Goal: Information Seeking & Learning: Learn about a topic

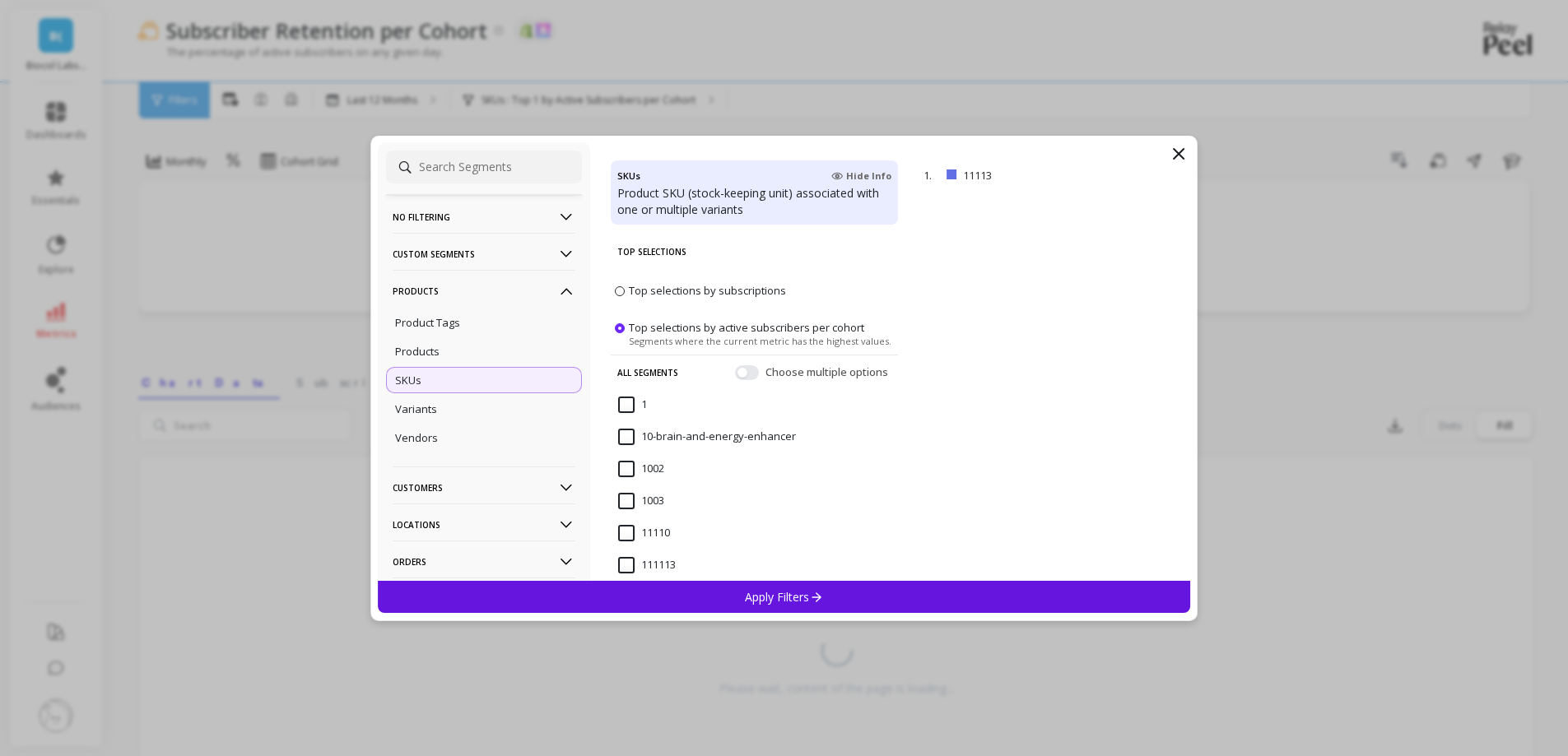
scroll to position [2, 0]
click at [1181, 158] on icon at bounding box center [1178, 154] width 20 height 20
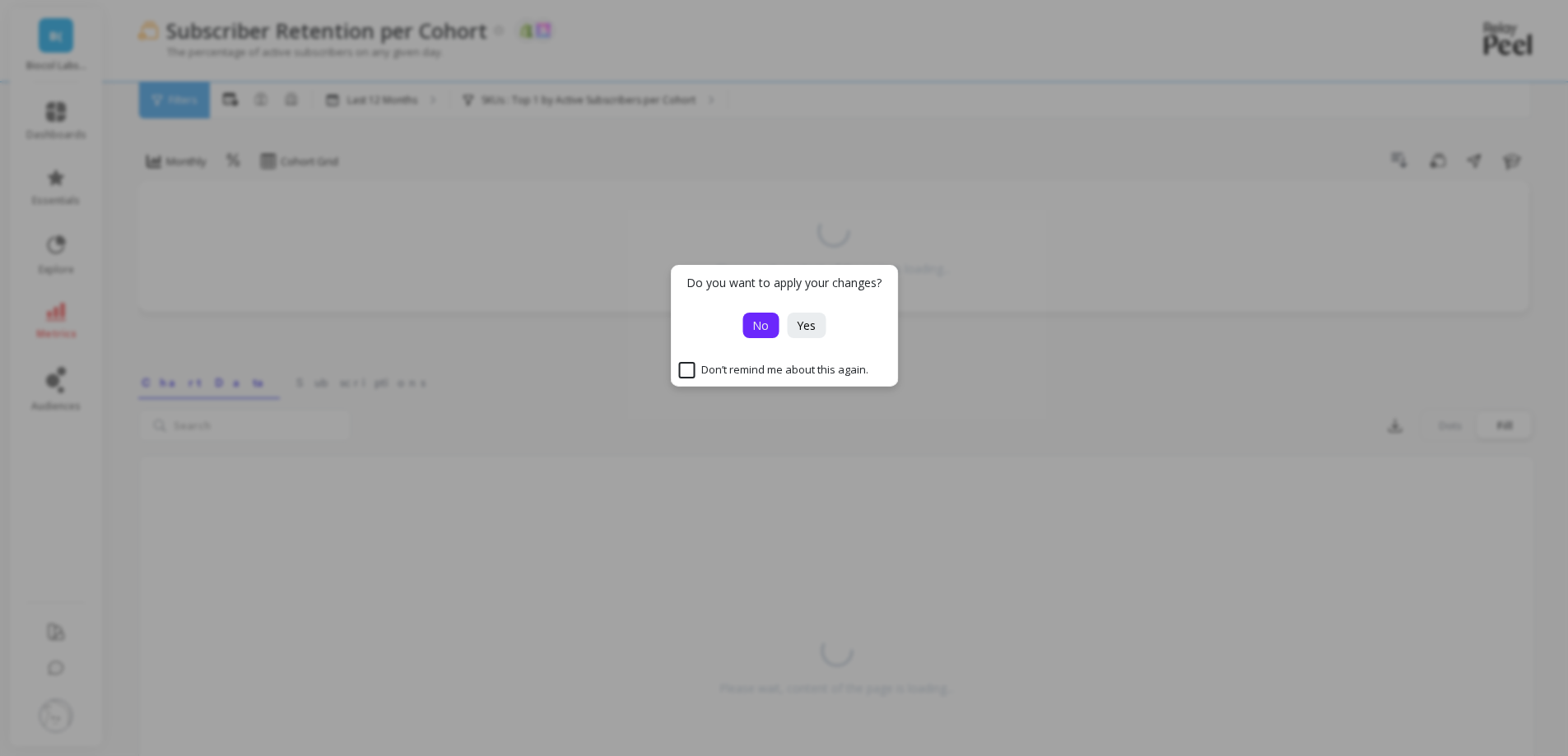
click at [760, 322] on span "No" at bounding box center [760, 325] width 16 height 15
click at [757, 321] on span "No" at bounding box center [760, 325] width 16 height 15
click at [706, 366] on input "Don’t remind me about this again." at bounding box center [774, 370] width 190 height 16
checkbox input "true"
click at [752, 334] on button "No" at bounding box center [761, 325] width 36 height 25
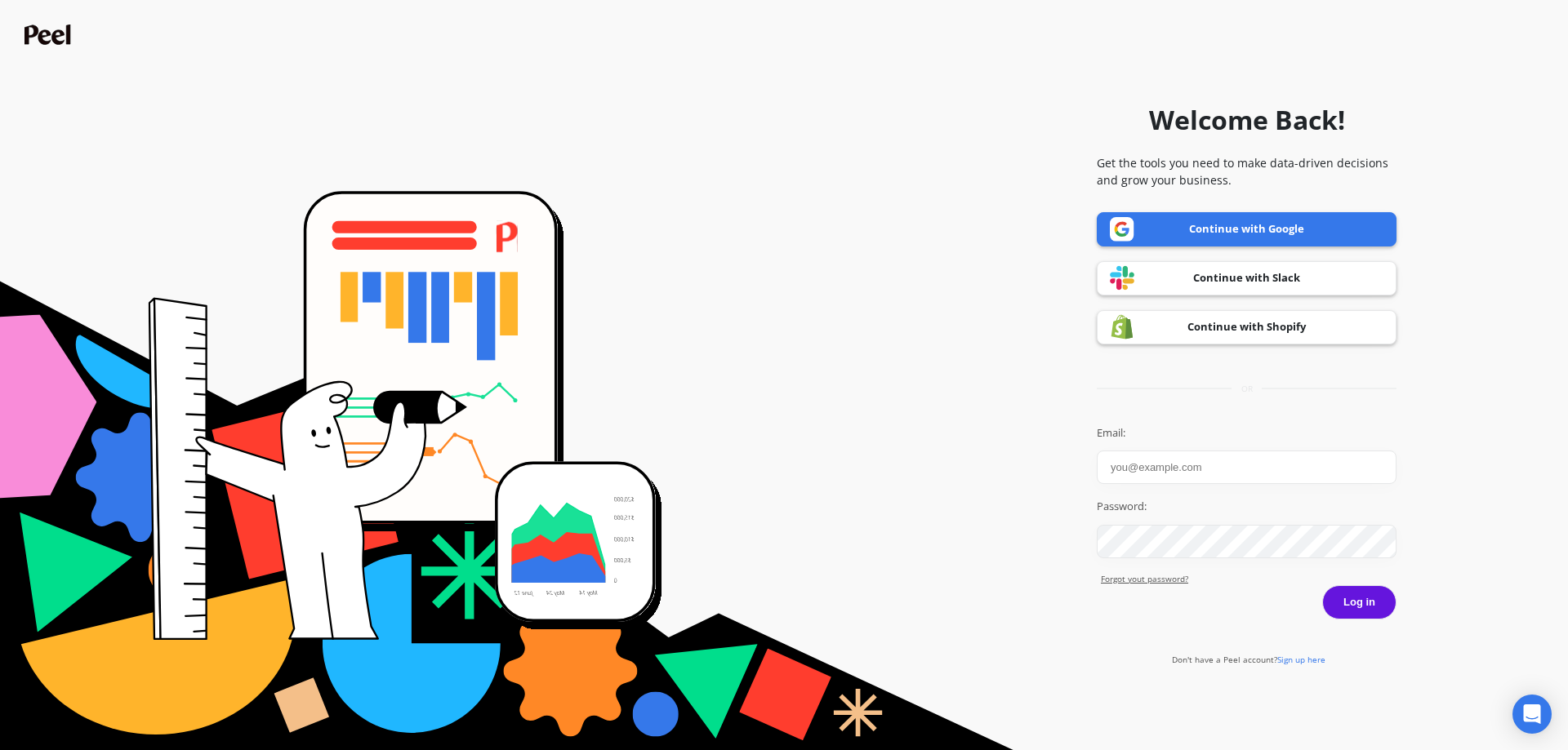
type input "Work colleague"
click at [1219, 236] on link "Continue with Google" at bounding box center [1245, 229] width 299 height 34
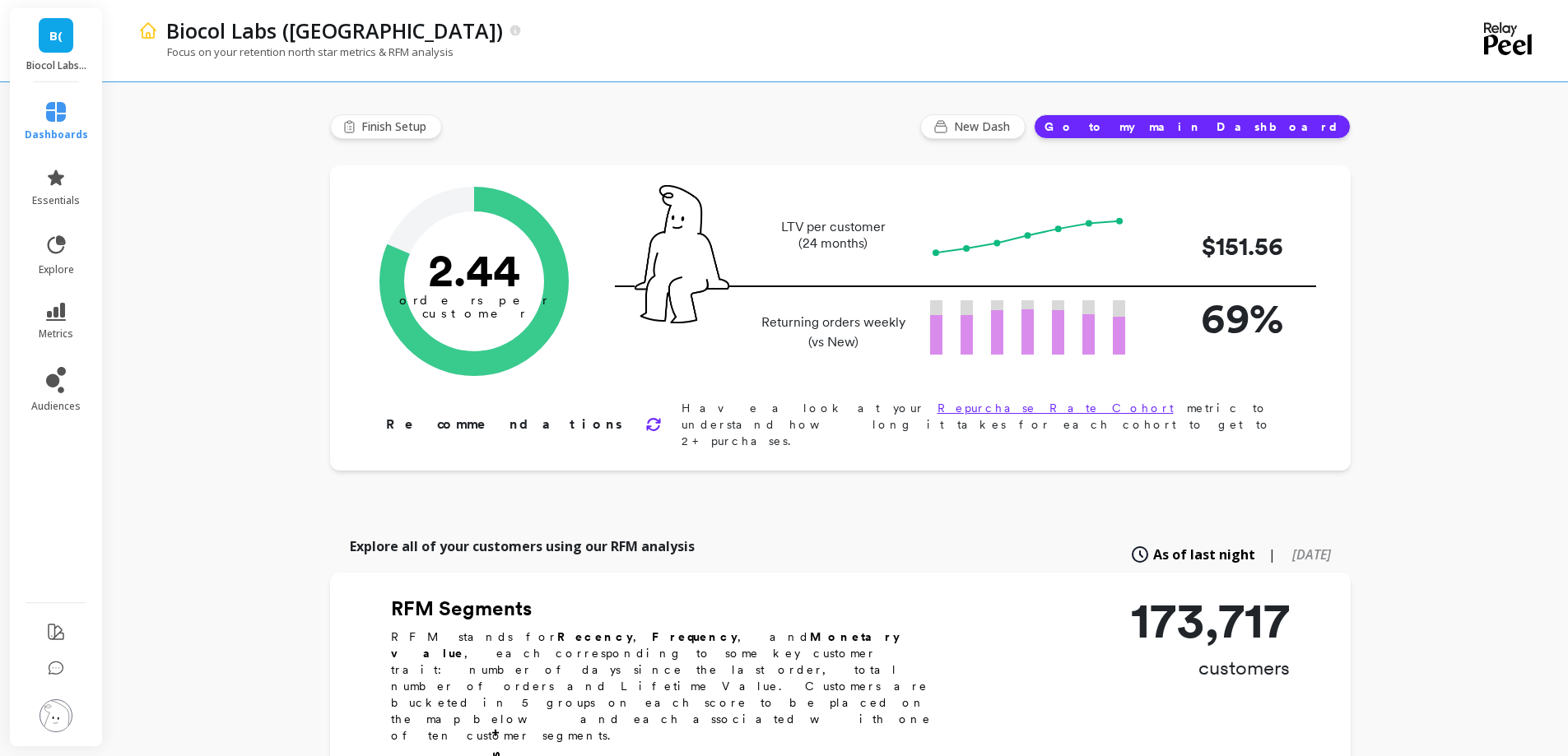
click at [72, 296] on li "metrics" at bounding box center [56, 321] width 83 height 58
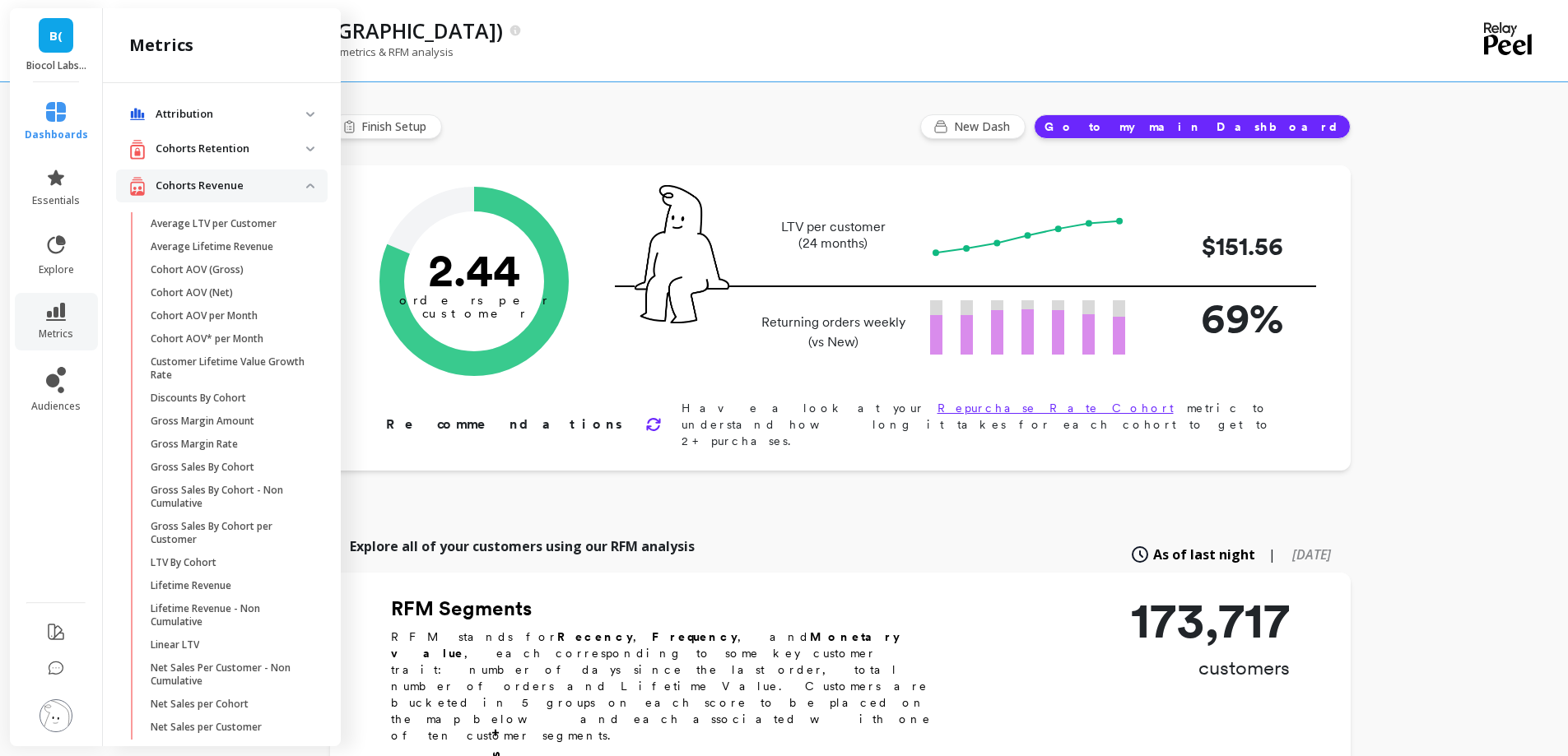
click at [203, 182] on p "Cohorts Revenue" at bounding box center [231, 186] width 150 height 16
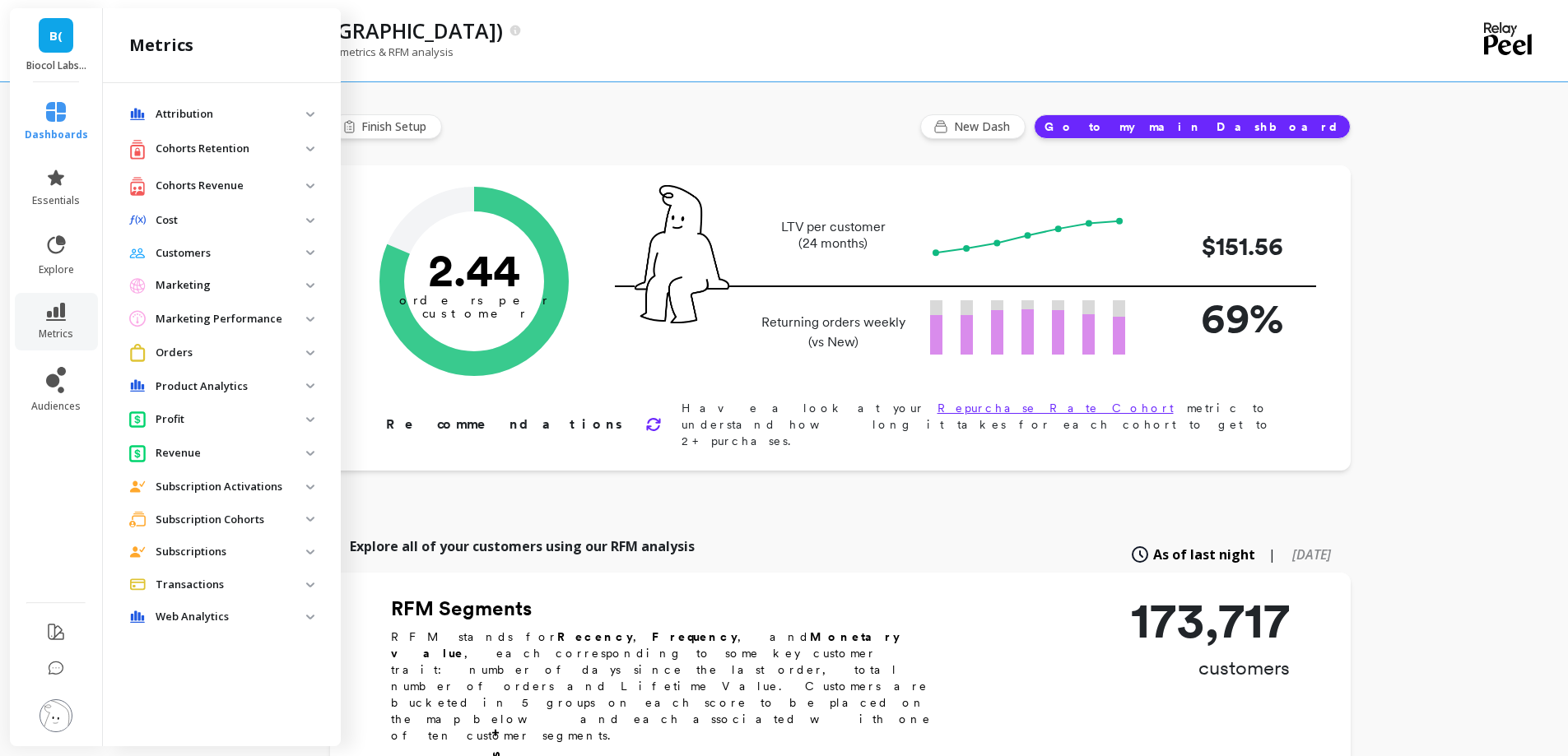
click at [198, 514] on p "Subscription Cohorts" at bounding box center [231, 520] width 150 height 16
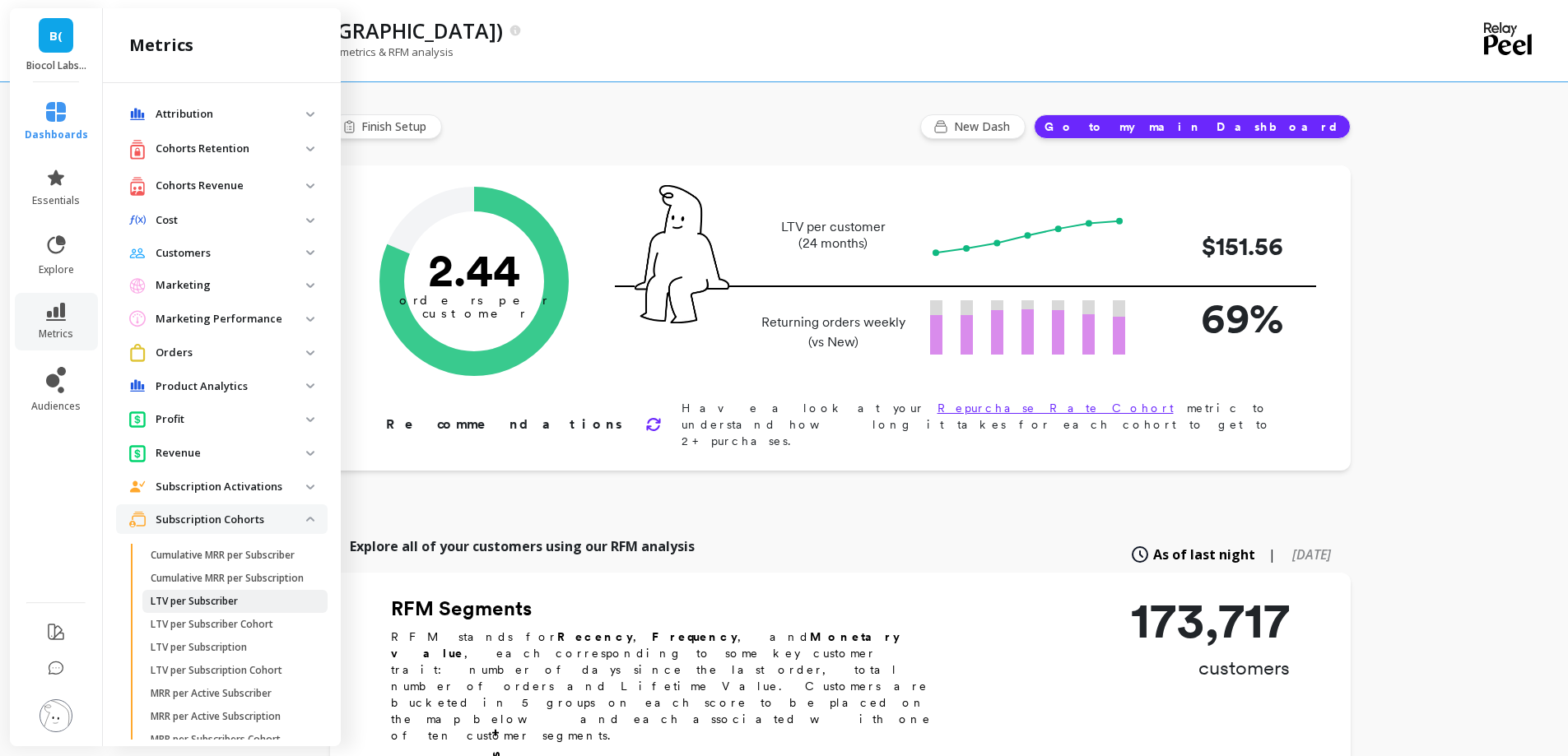
scroll to position [194, 0]
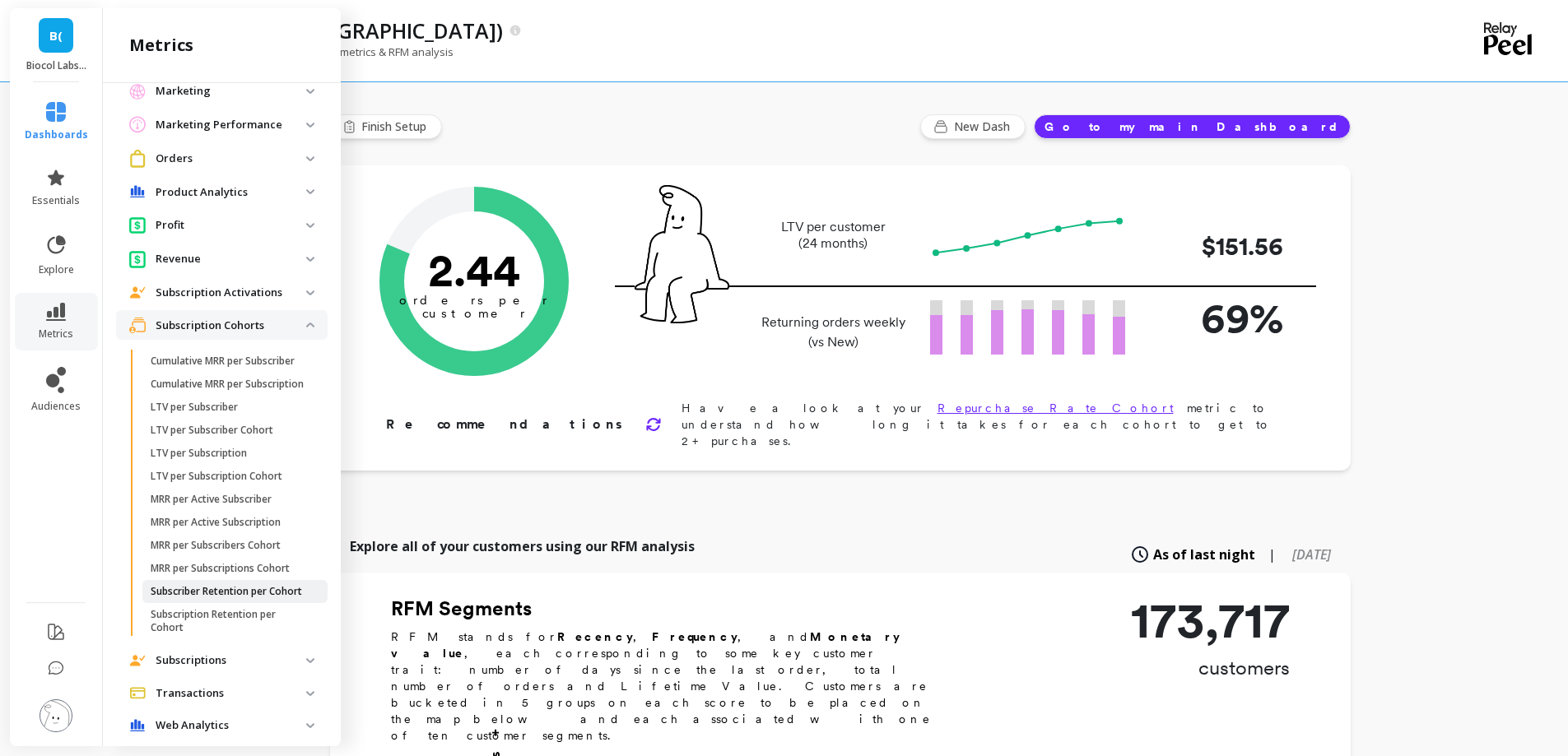
click at [230, 598] on p "Subscriber Retention per Cohort" at bounding box center [226, 591] width 151 height 14
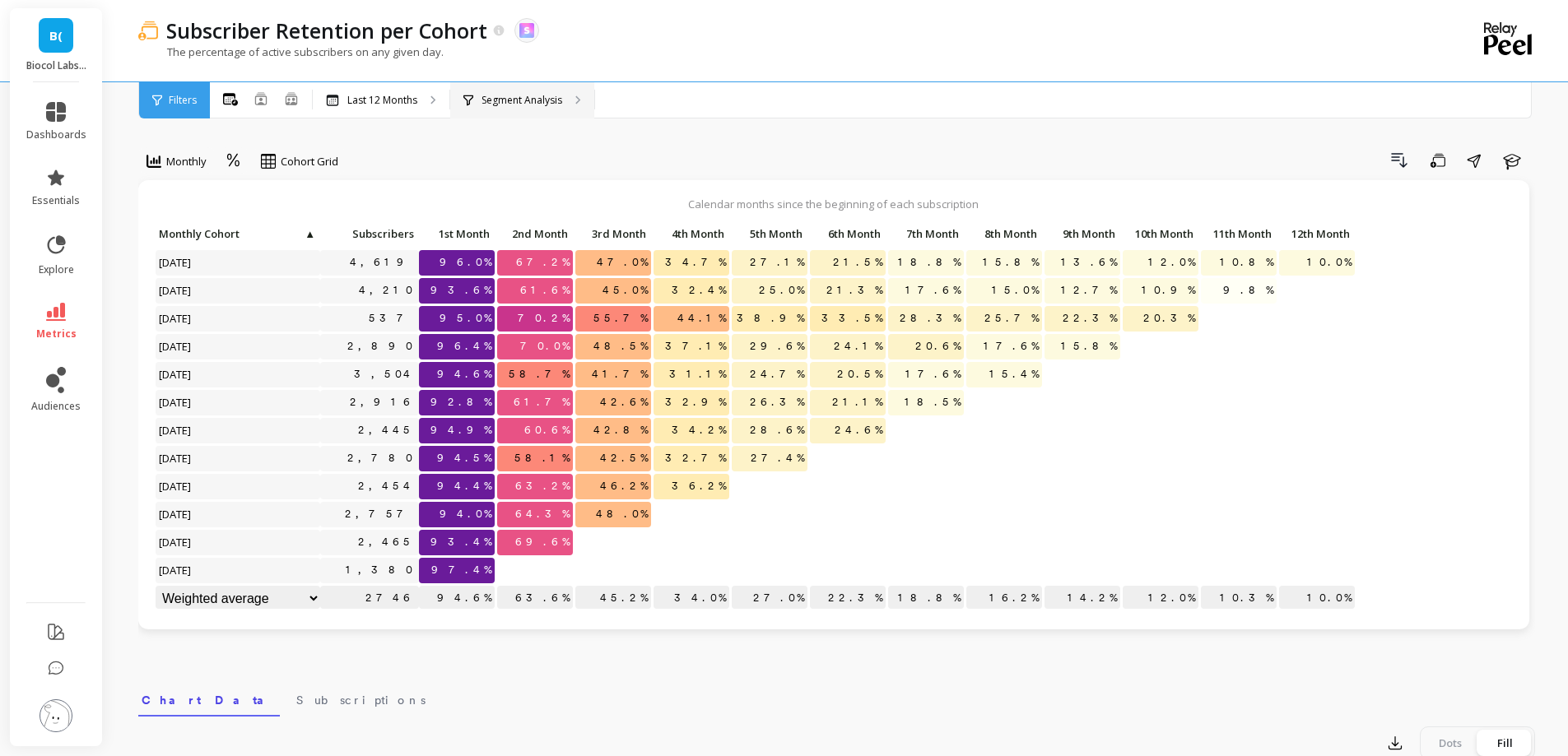
click at [493, 88] on div "Segment Analysis" at bounding box center [522, 100] width 144 height 36
click at [572, 103] on div "Segment Analysis" at bounding box center [522, 100] width 144 height 36
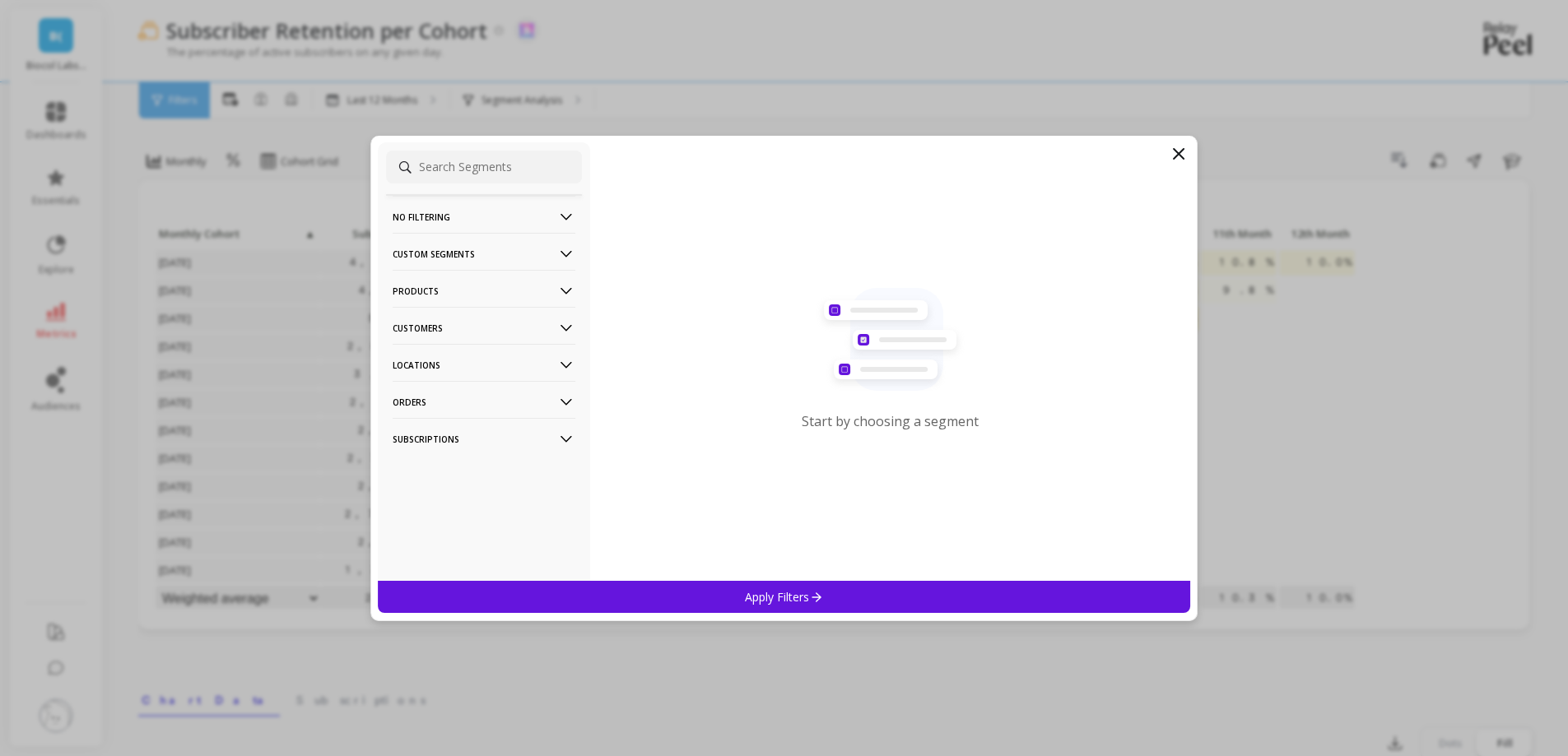
click at [509, 289] on p "Products" at bounding box center [484, 291] width 183 height 42
click at [468, 355] on div "Products" at bounding box center [484, 350] width 196 height 26
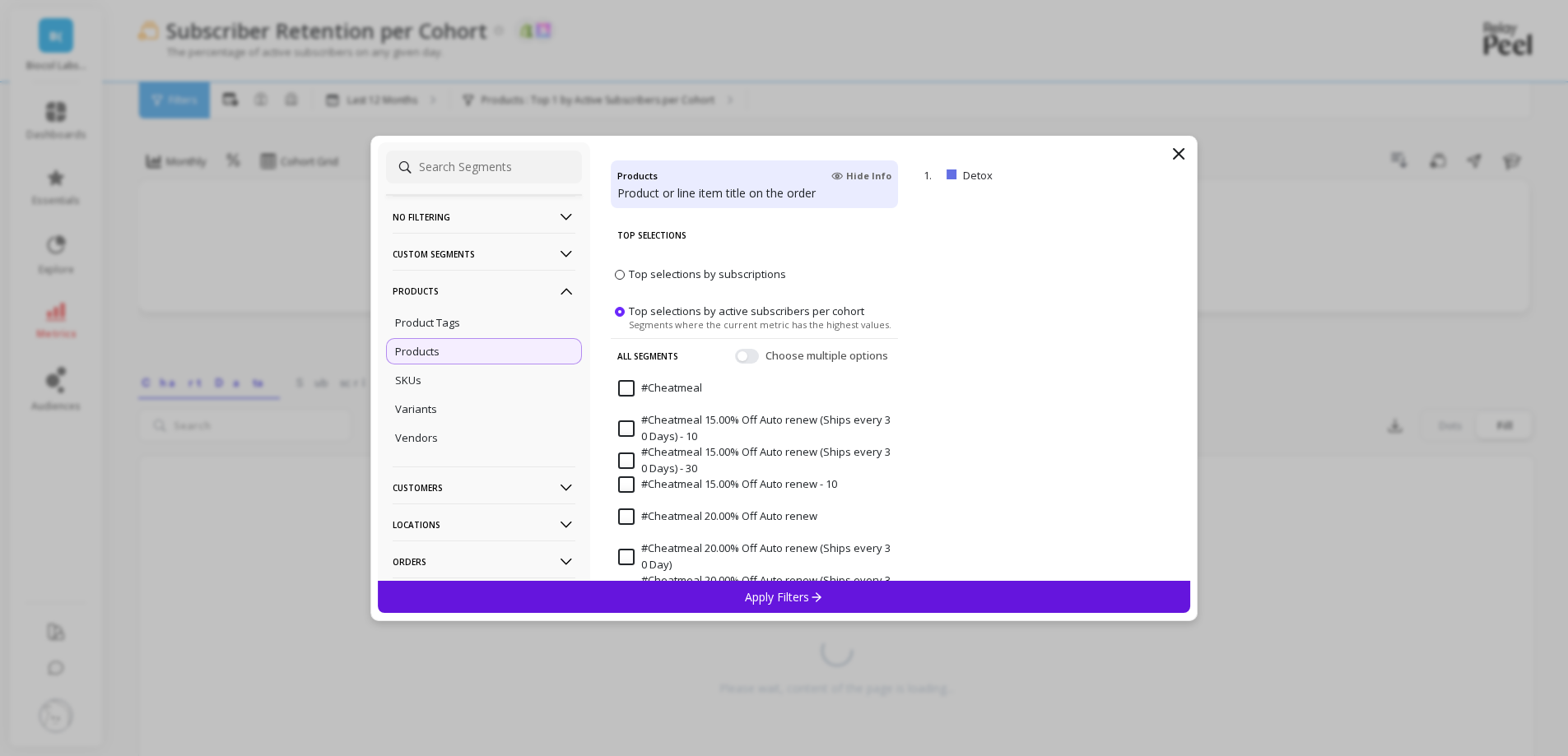
click at [898, 586] on div "Apply Filters" at bounding box center [784, 596] width 813 height 32
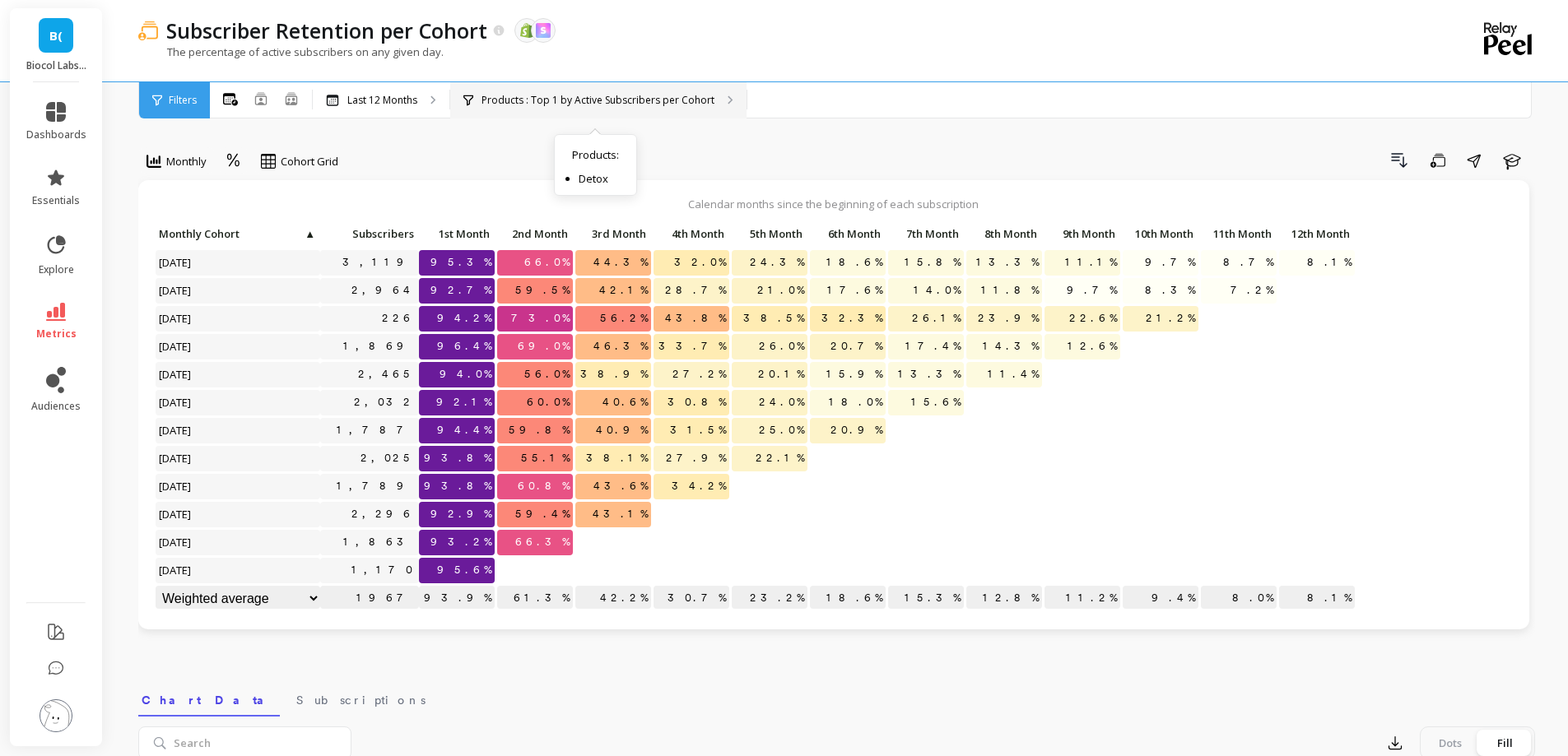
click at [655, 106] on p "Products : Top 1 by Active Subscribers per Cohort" at bounding box center [598, 100] width 233 height 14
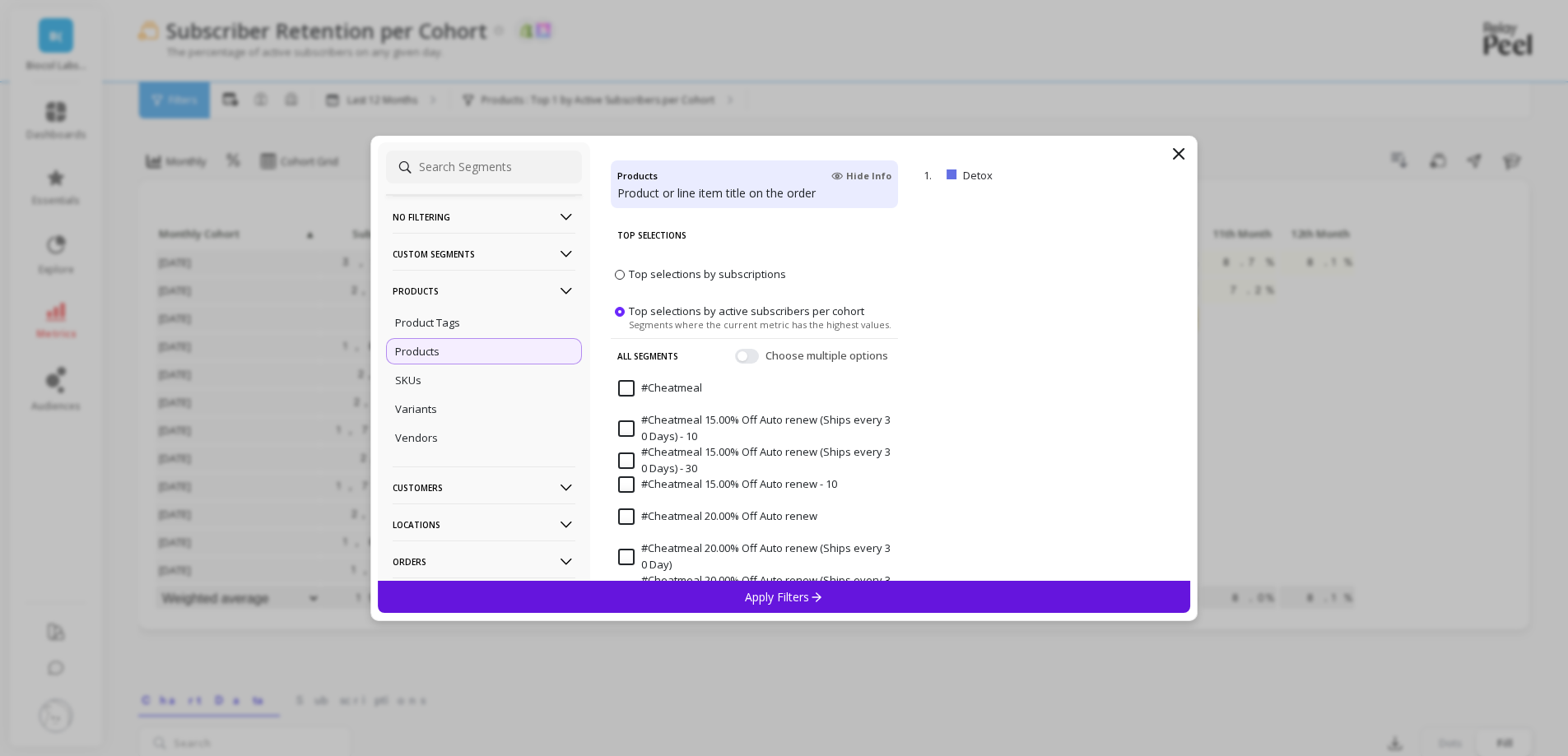
click at [1179, 151] on icon at bounding box center [1178, 154] width 20 height 20
